Goal: Answer question/provide support: Share knowledge or assist other users

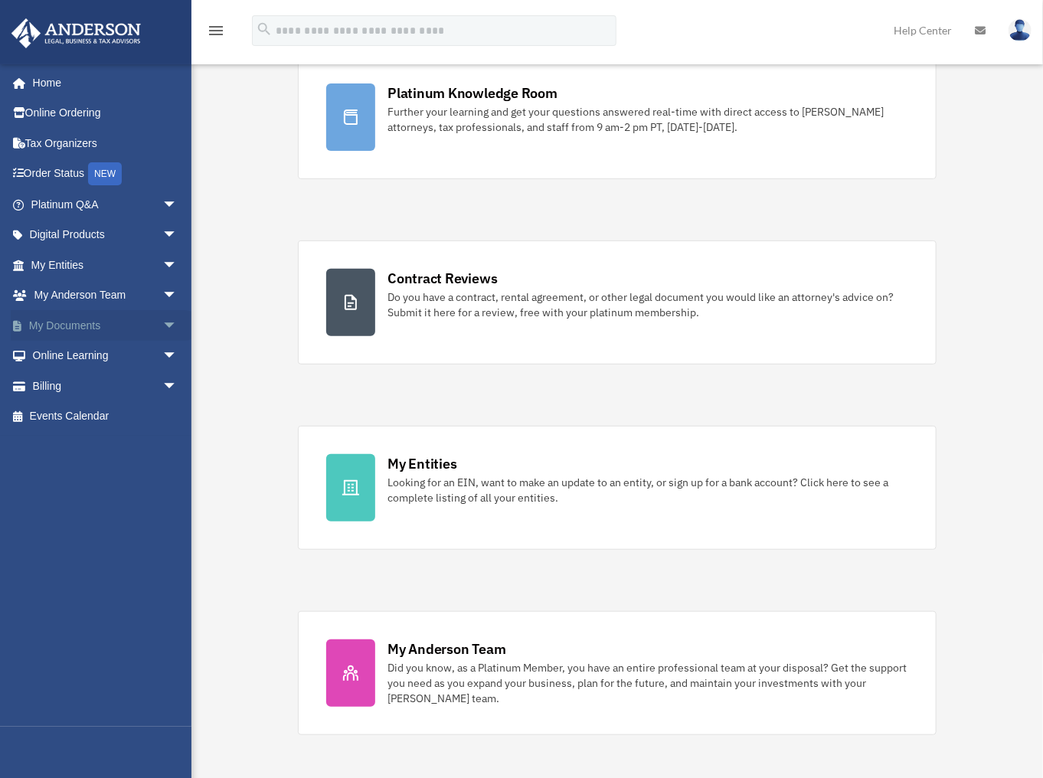
scroll to position [123, 0]
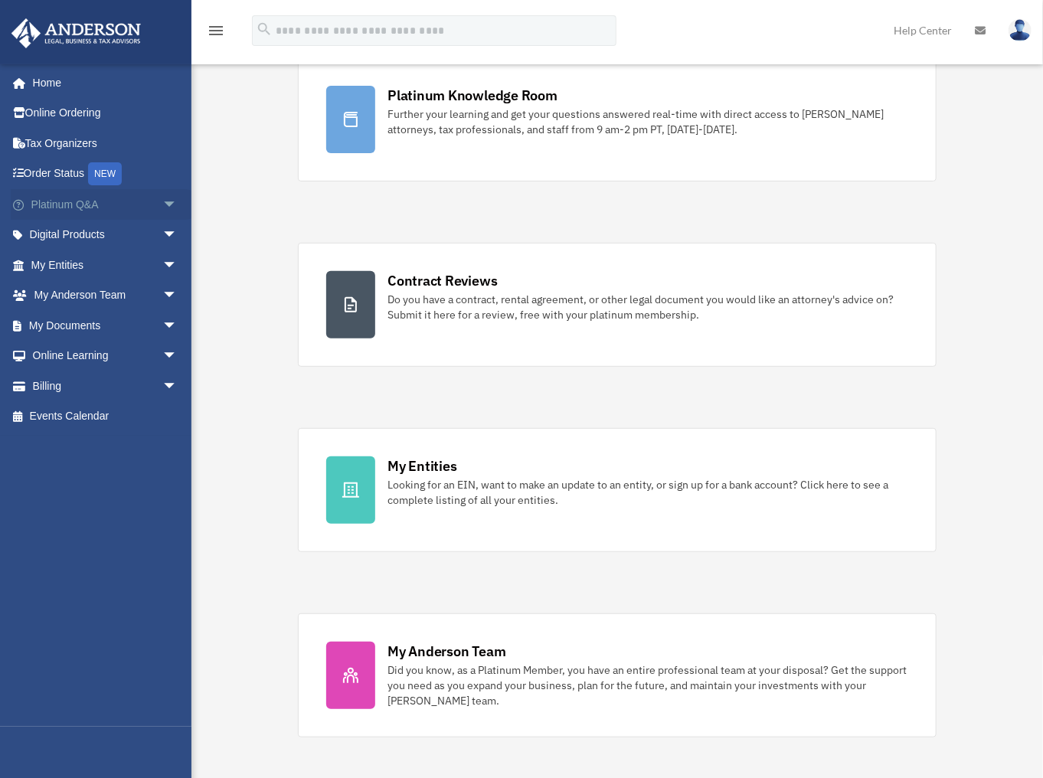
click at [162, 201] on span "arrow_drop_down" at bounding box center [177, 204] width 31 height 31
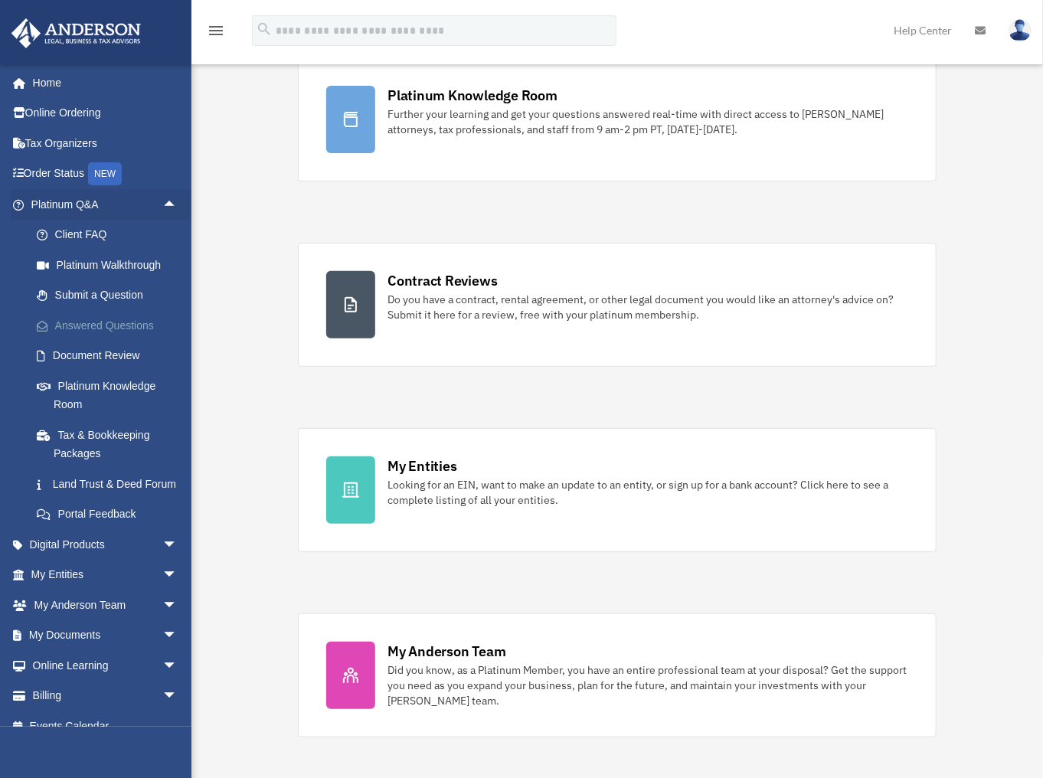
click at [119, 325] on link "Answered Questions" at bounding box center [110, 325] width 179 height 31
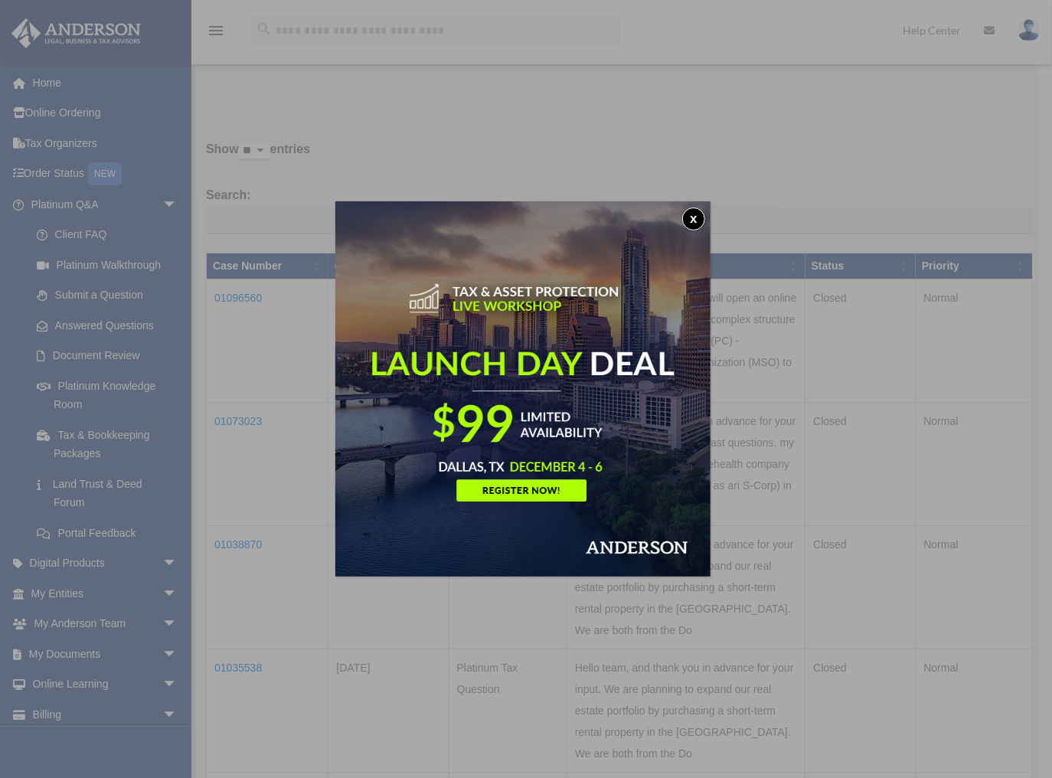
click at [697, 218] on button "x" at bounding box center [693, 219] width 23 height 23
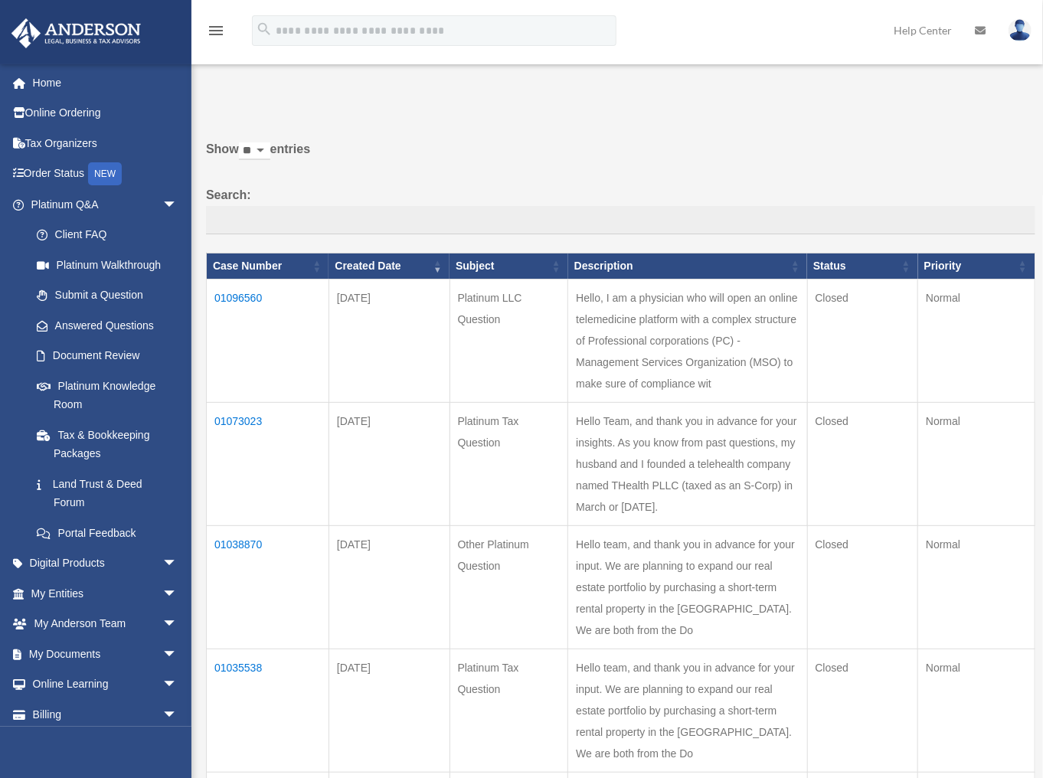
click at [251, 463] on td "01073023" at bounding box center [268, 464] width 123 height 123
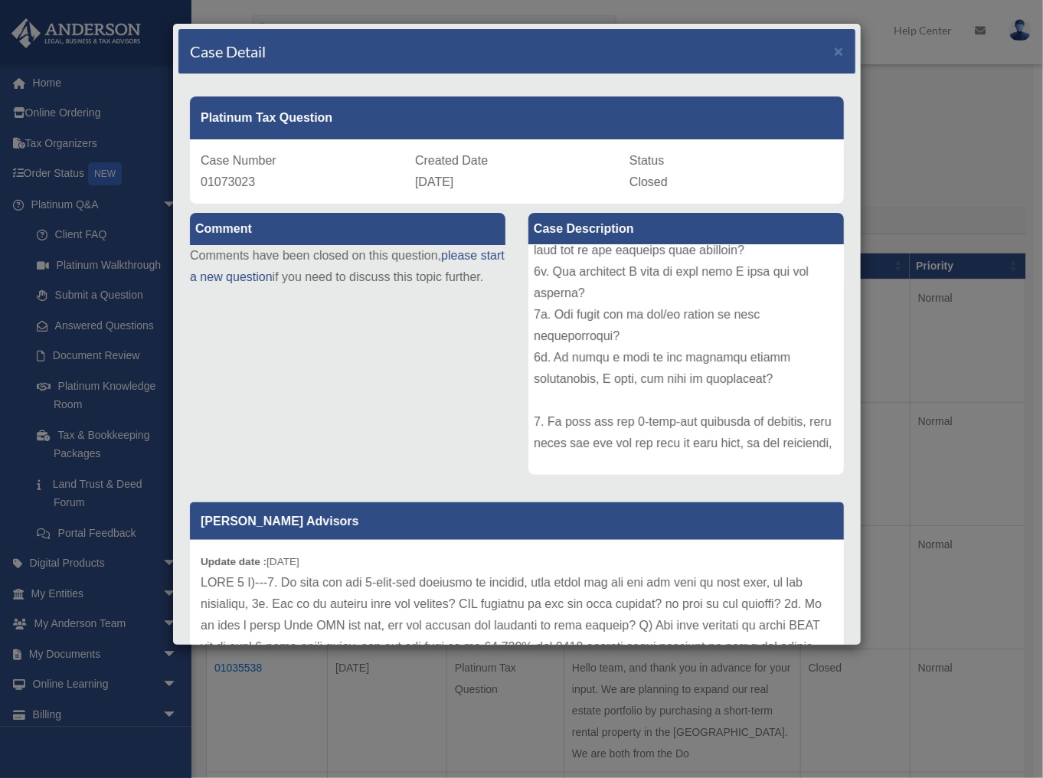
scroll to position [745, 0]
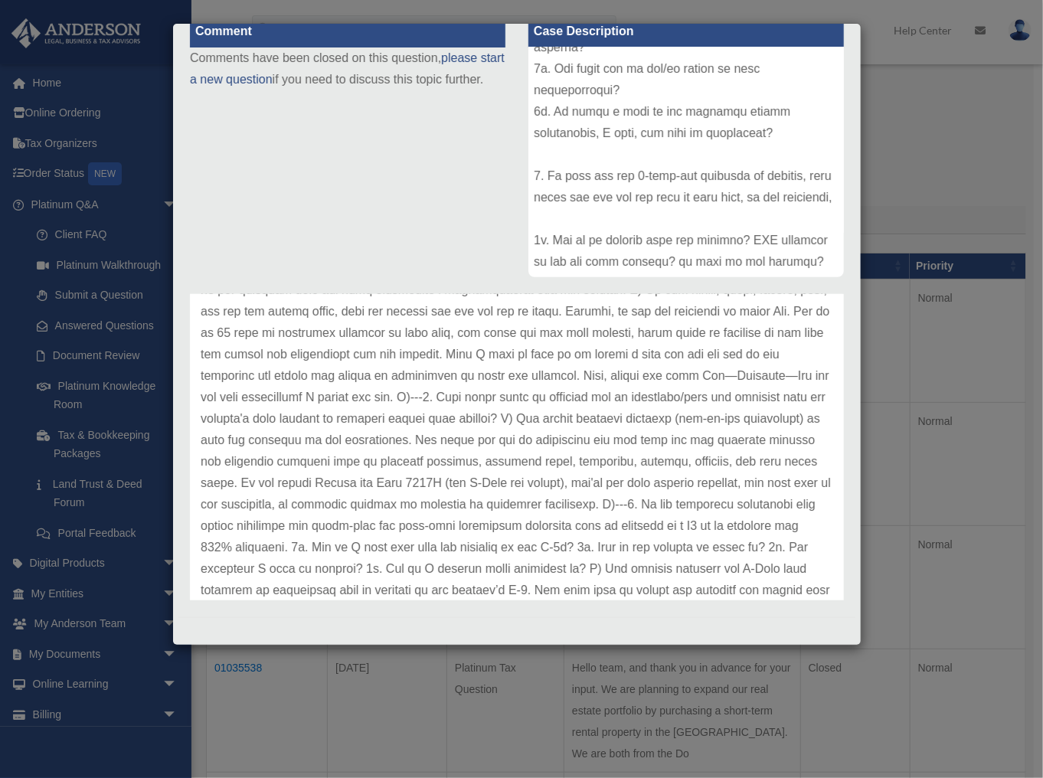
scroll to position [771, 0]
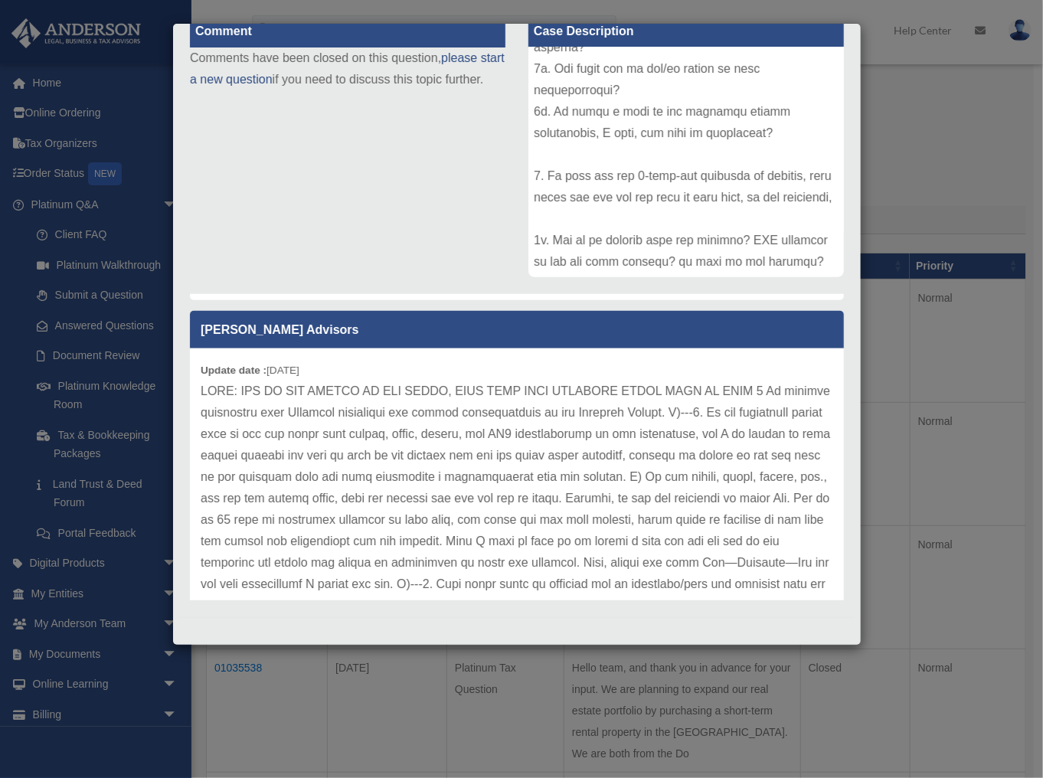
drag, startPoint x: 171, startPoint y: 184, endPoint x: 244, endPoint y: 165, distance: 75.8
click at [172, 184] on div "Case Detail × Platinum Tax Question Case Number 01073023 Created Date August 11…" at bounding box center [521, 389] width 1043 height 778
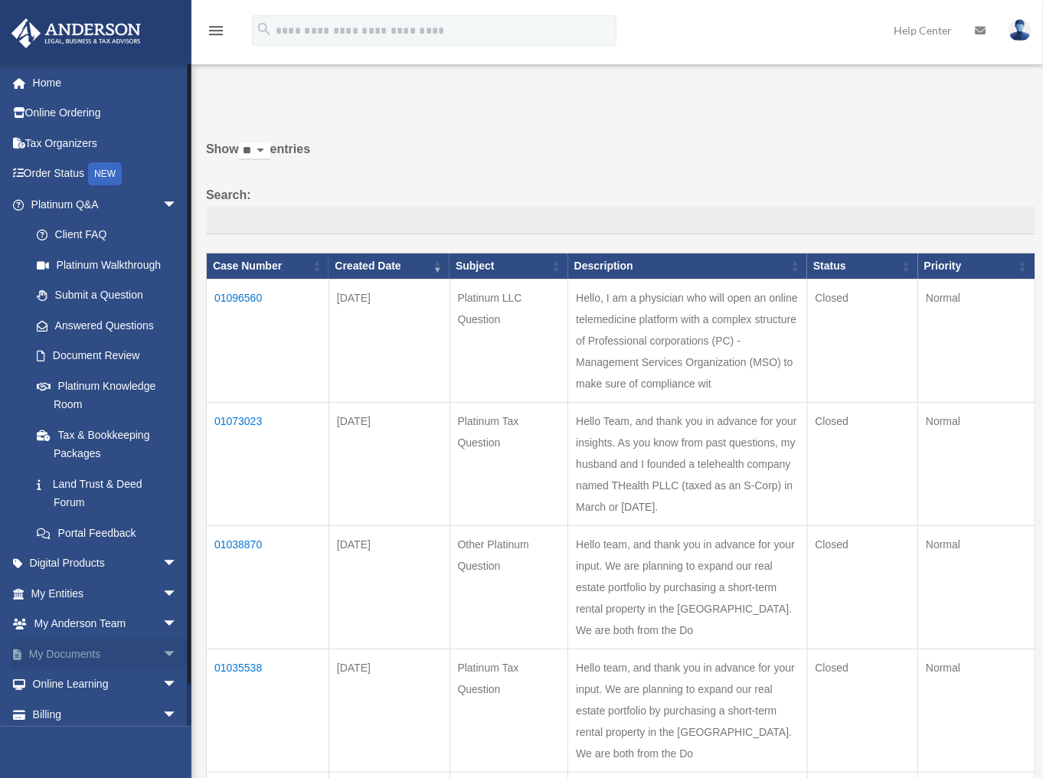
click at [162, 646] on span "arrow_drop_down" at bounding box center [177, 654] width 31 height 31
click at [71, 683] on link "Box" at bounding box center [110, 684] width 179 height 31
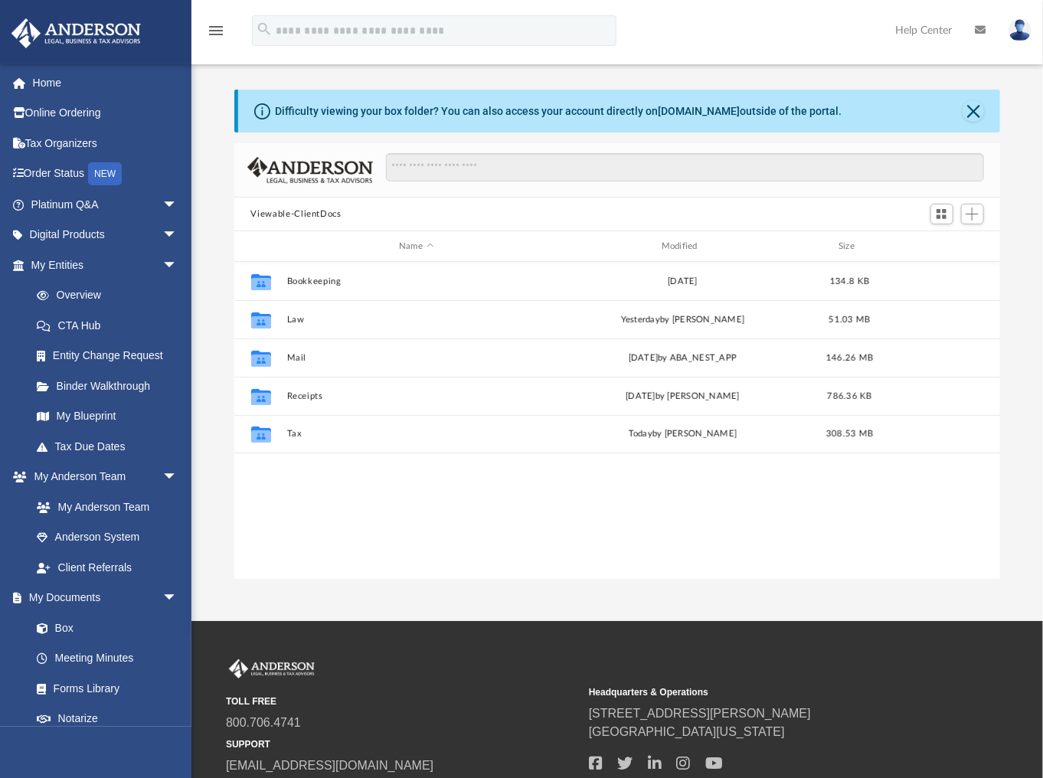
scroll to position [338, 757]
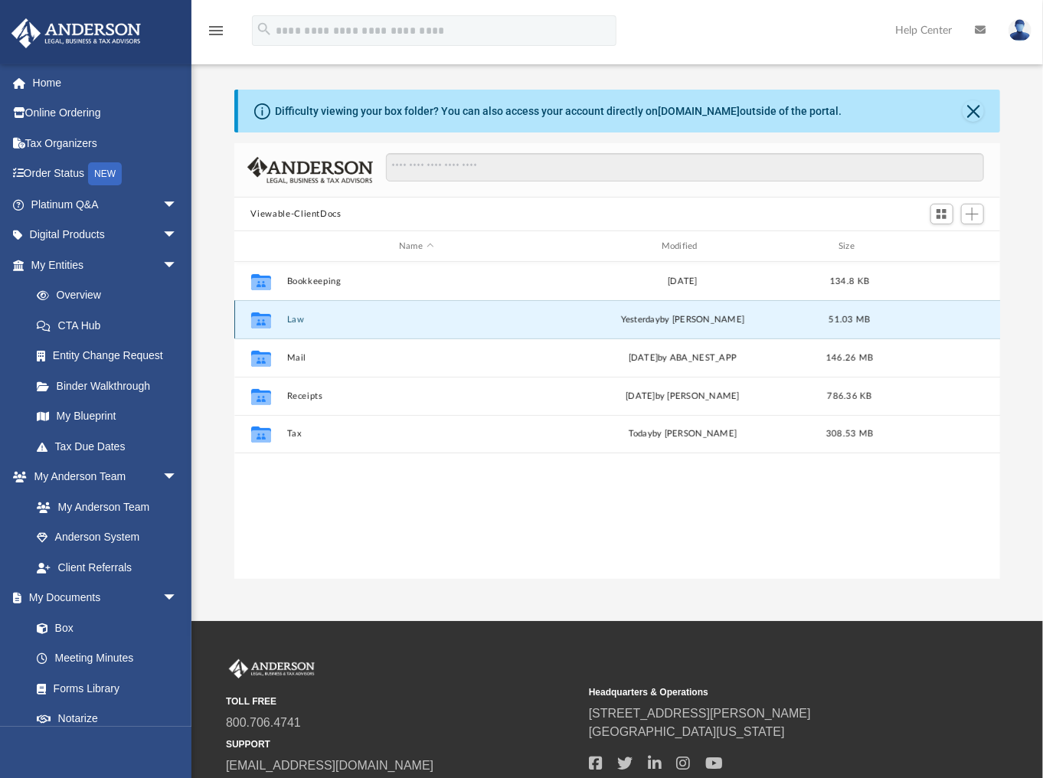
click at [296, 321] on button "Law" at bounding box center [416, 320] width 260 height 10
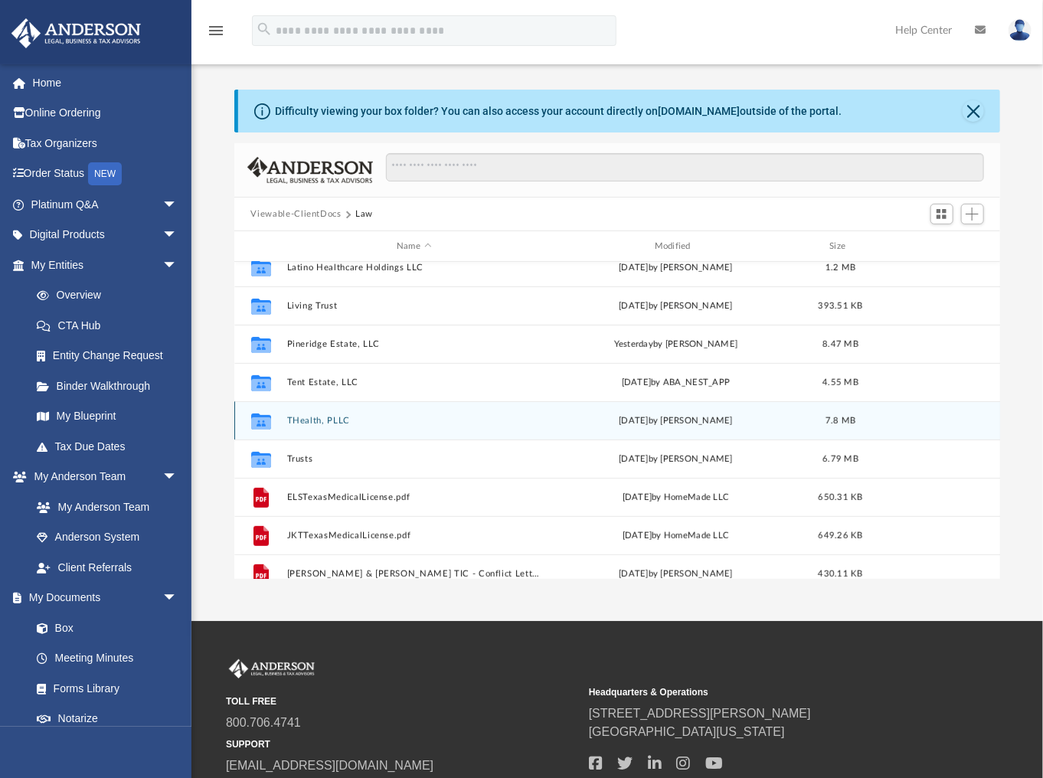
scroll to position [244, 0]
click at [307, 417] on button "THealth, PLLC" at bounding box center [413, 420] width 255 height 10
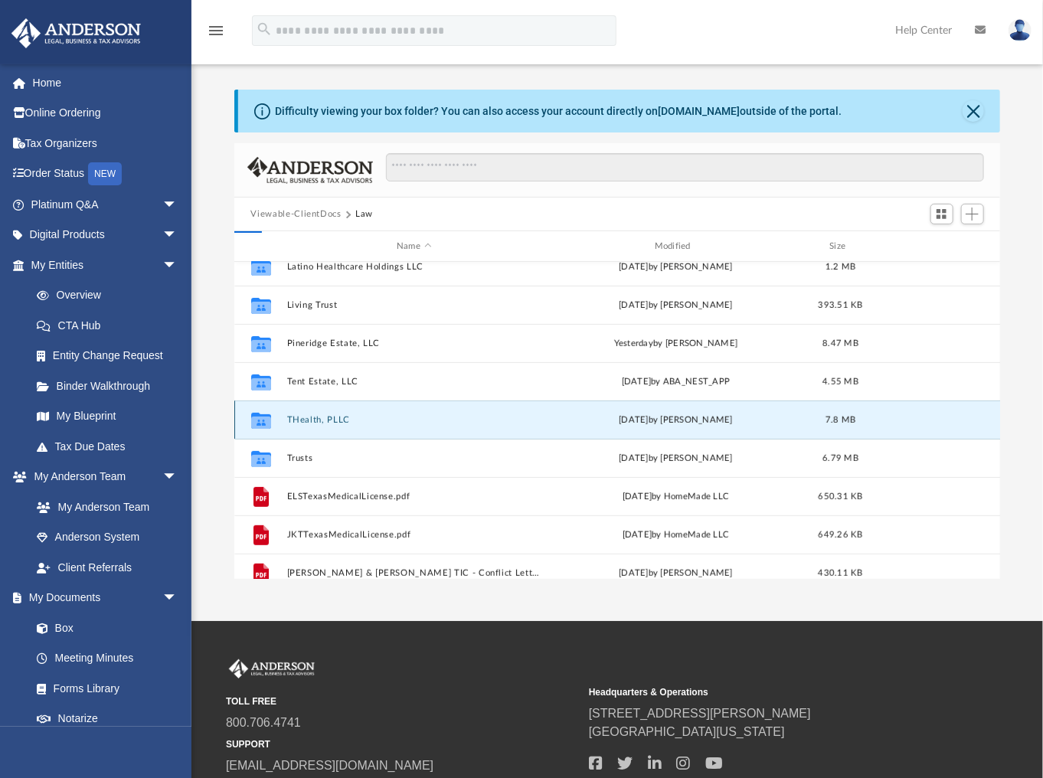
scroll to position [0, 0]
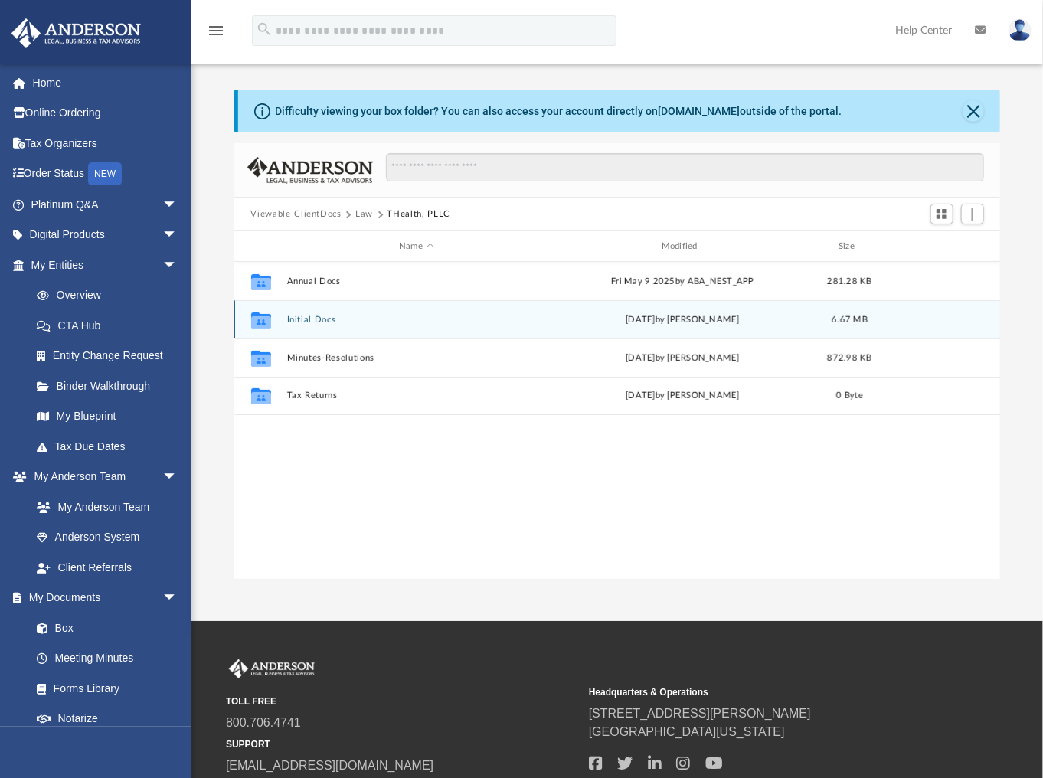
click at [316, 318] on button "Initial Docs" at bounding box center [416, 320] width 260 height 10
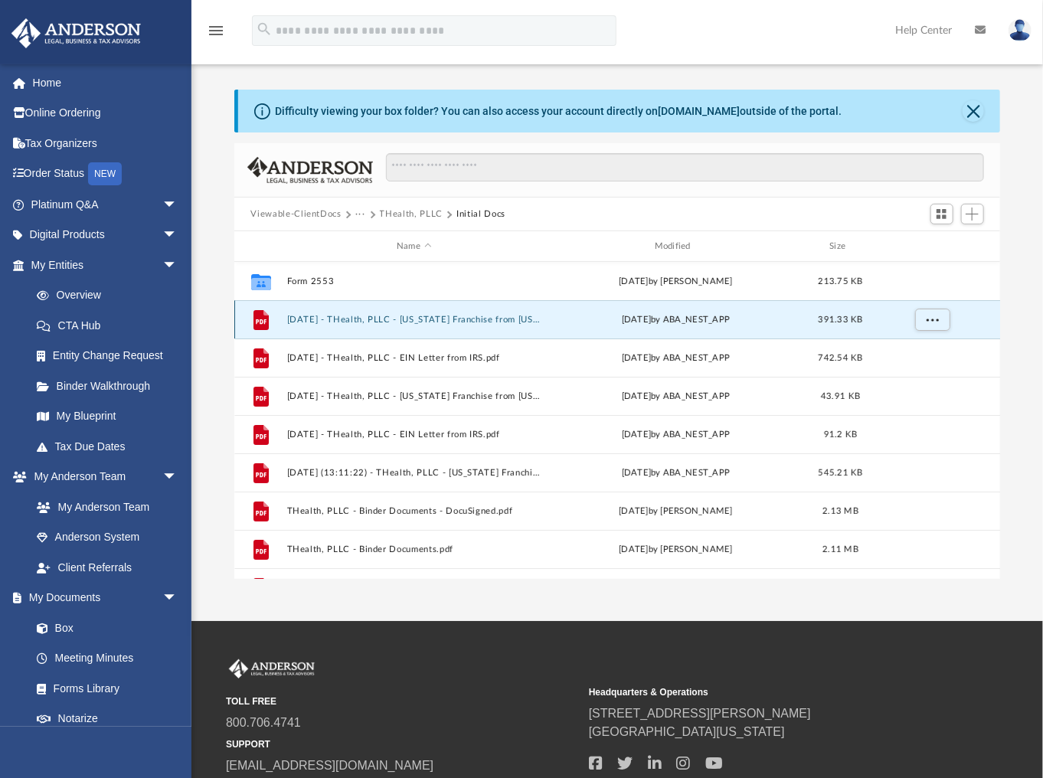
click at [361, 317] on button "2024.04.09 - THealth, PLLC - Texas Franchise from Texas Comptroller.pdf" at bounding box center [413, 320] width 255 height 10
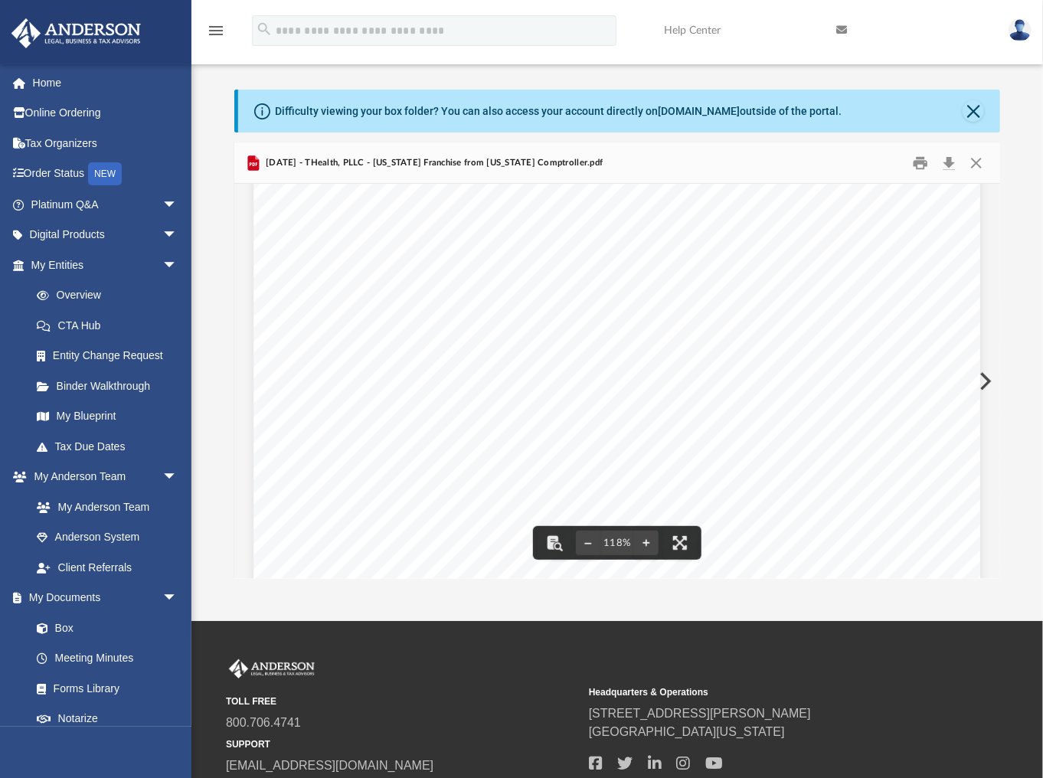
scroll to position [298, 0]
click at [976, 162] on button "Close" at bounding box center [977, 164] width 28 height 24
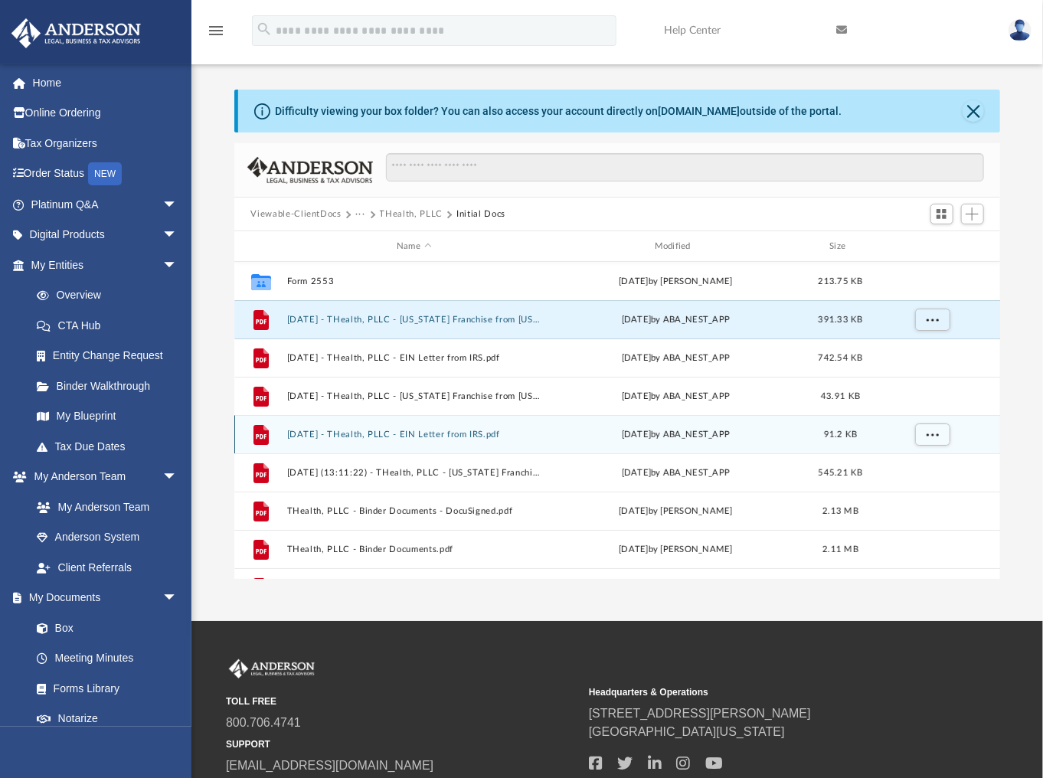
click at [380, 431] on button "2024.05.07 - THealth, PLLC - EIN Letter from IRS.pdf" at bounding box center [413, 435] width 255 height 10
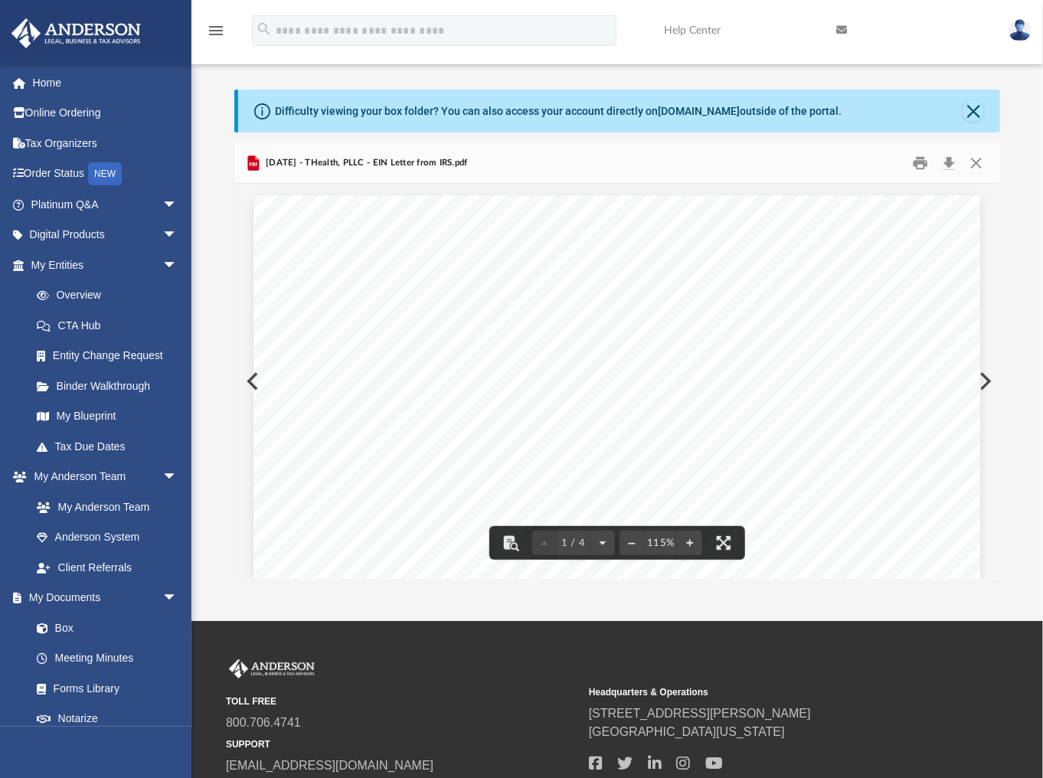
scroll to position [0, 0]
click at [976, 159] on button "Close" at bounding box center [977, 164] width 28 height 24
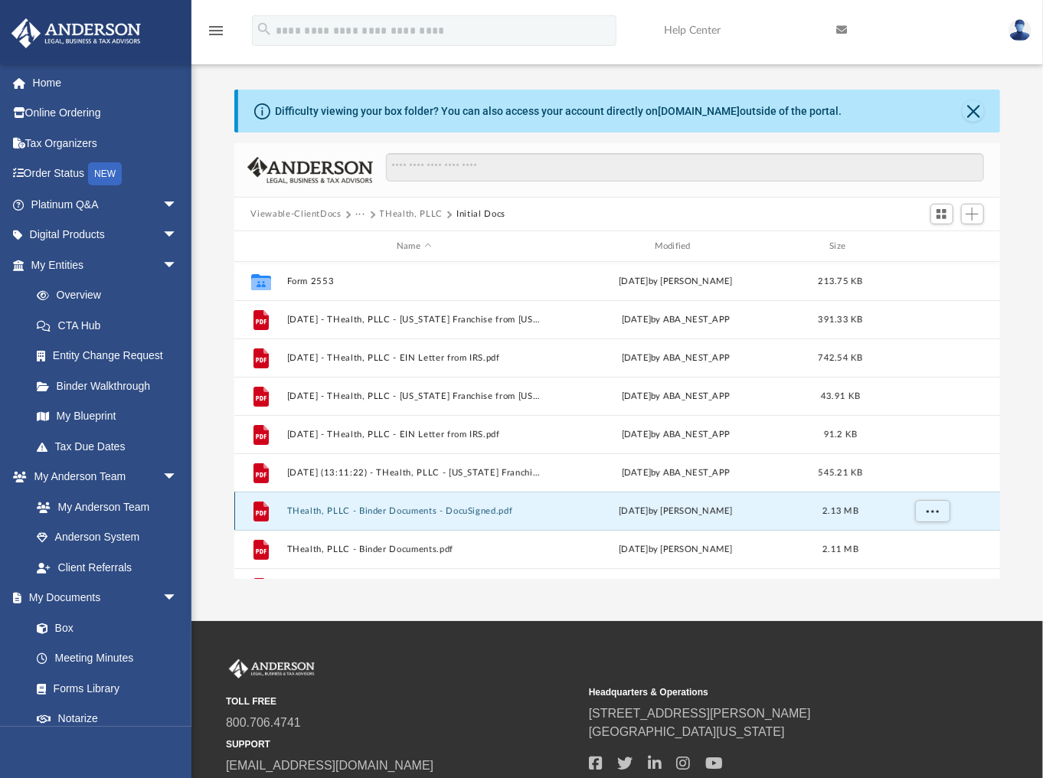
click at [406, 511] on button "THealth, PLLC - Binder Documents - DocuSigned.pdf" at bounding box center [413, 511] width 255 height 10
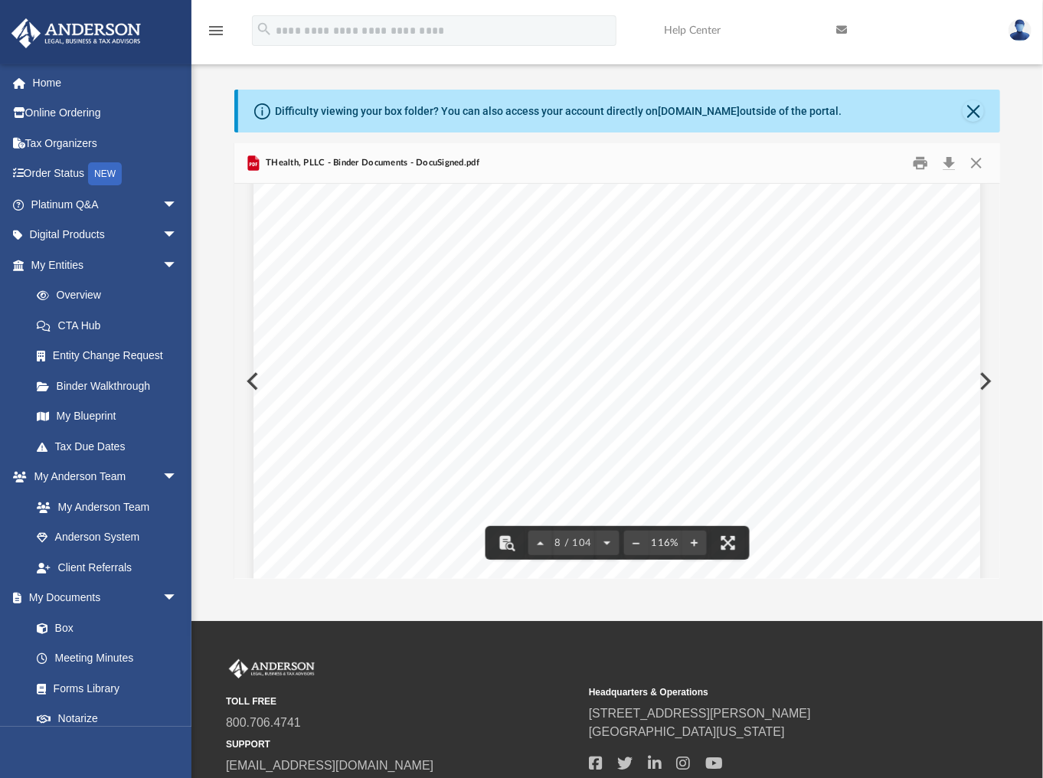
scroll to position [6783, 0]
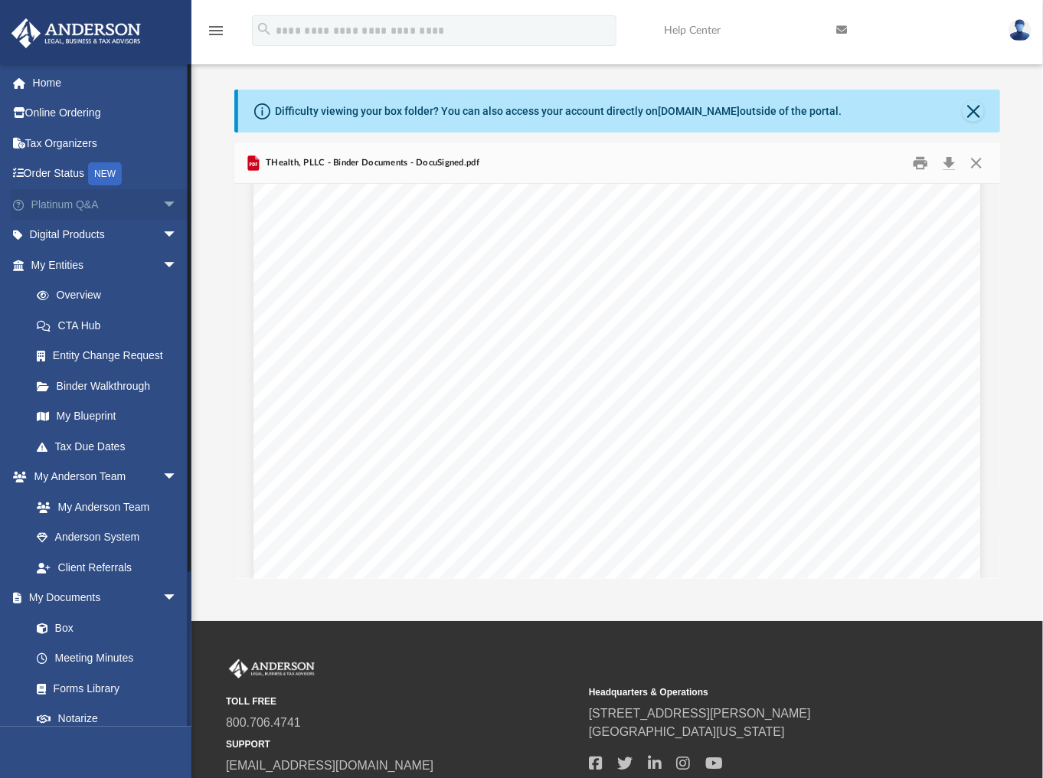
click at [68, 207] on link "Platinum Q&A arrow_drop_down" at bounding box center [106, 204] width 190 height 31
click at [162, 204] on span "arrow_drop_down" at bounding box center [177, 204] width 31 height 31
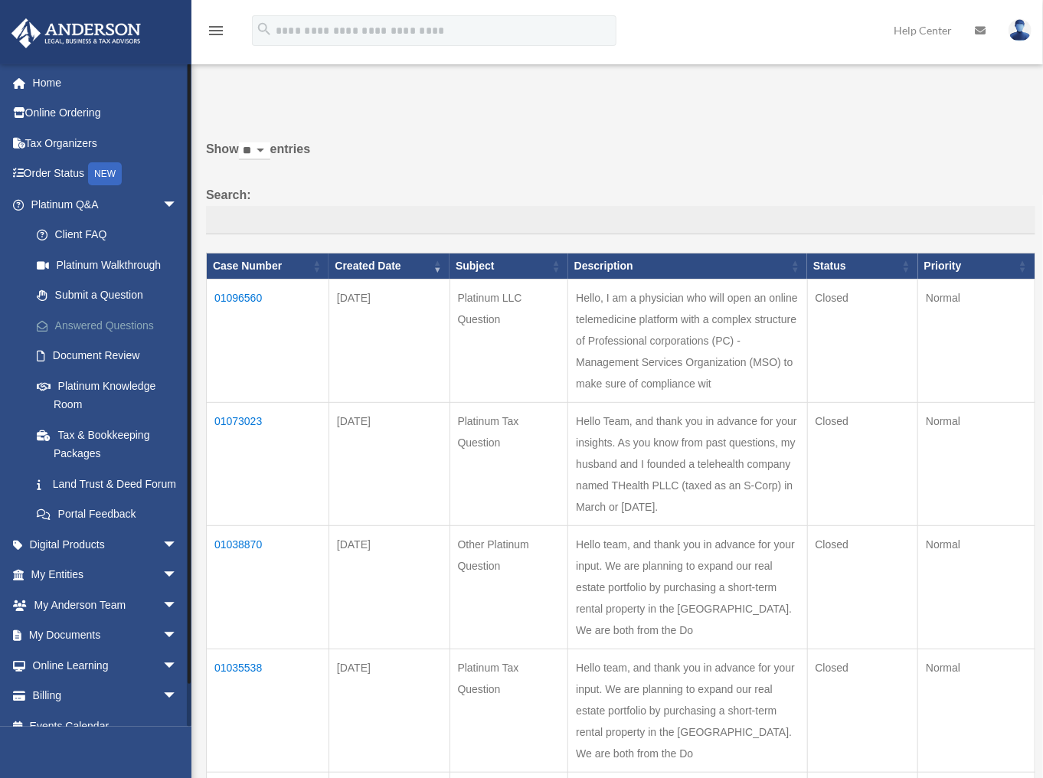
click at [104, 325] on link "Answered Questions" at bounding box center [110, 325] width 179 height 31
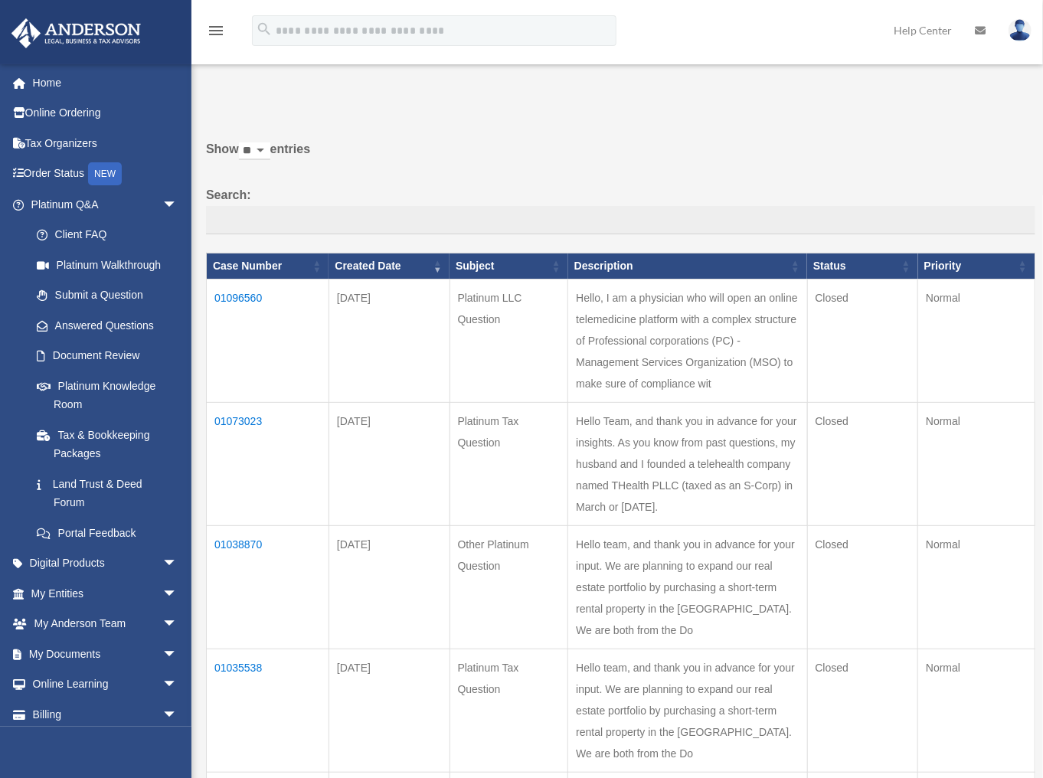
click at [240, 460] on td "01073023" at bounding box center [268, 464] width 123 height 123
click at [248, 457] on td "01073023" at bounding box center [268, 464] width 123 height 123
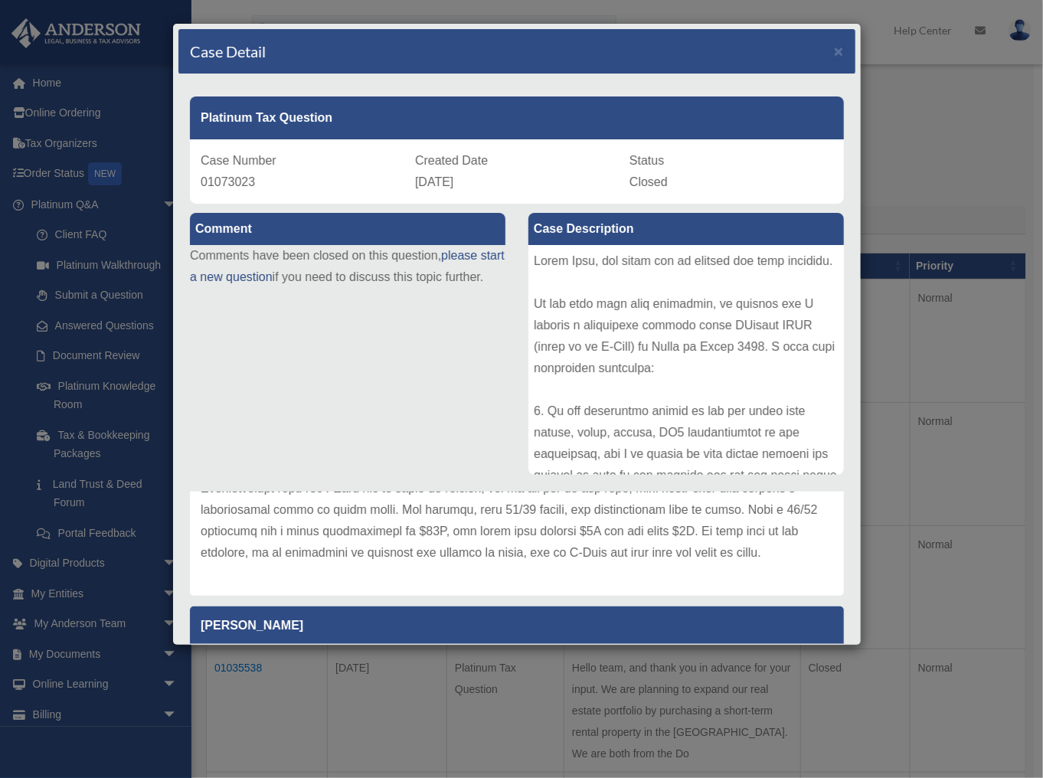
scroll to position [1473, 0]
